Goal: Transaction & Acquisition: Book appointment/travel/reservation

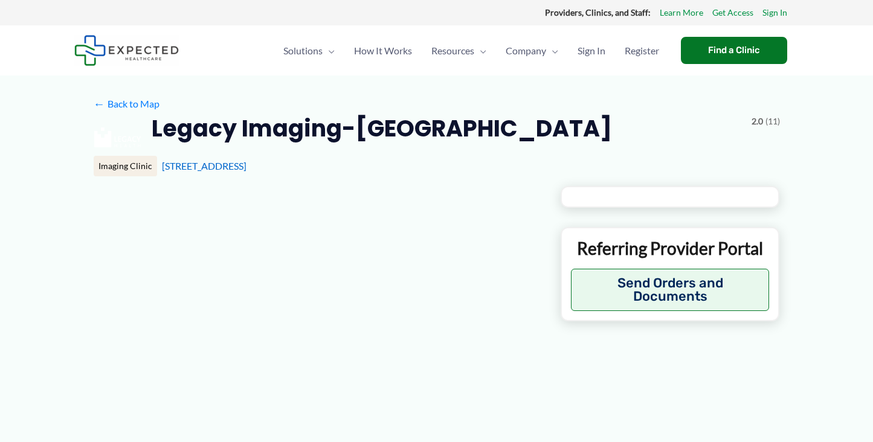
type input "**********"
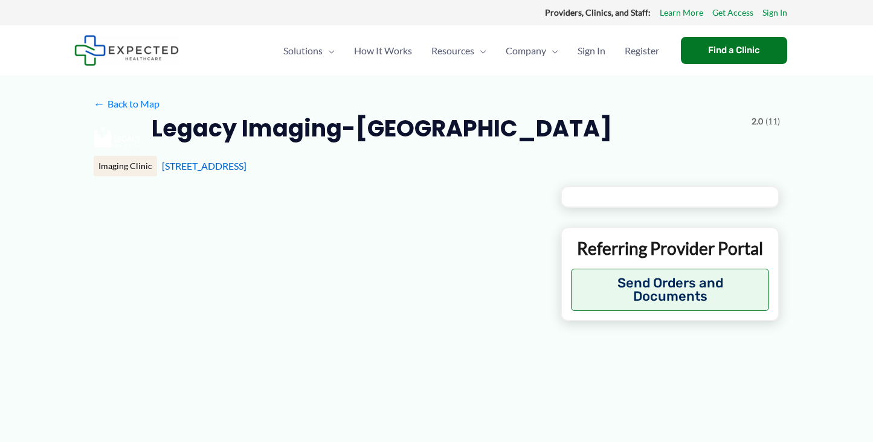
type input "**********"
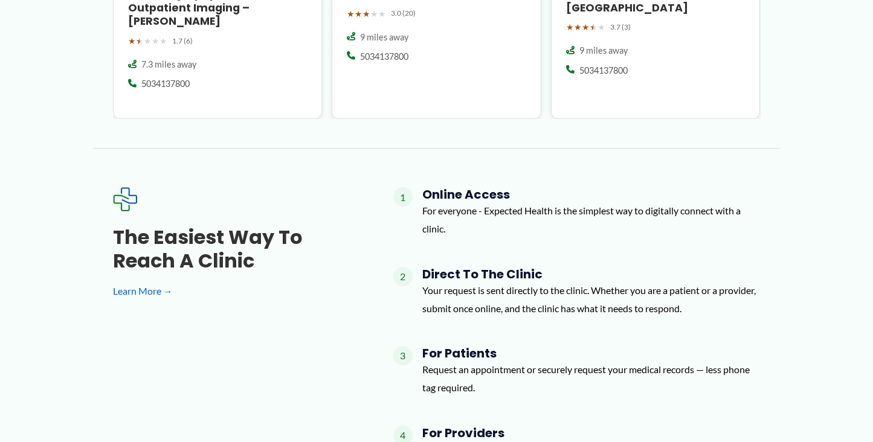
scroll to position [1499, 0]
